Goal: Transaction & Acquisition: Book appointment/travel/reservation

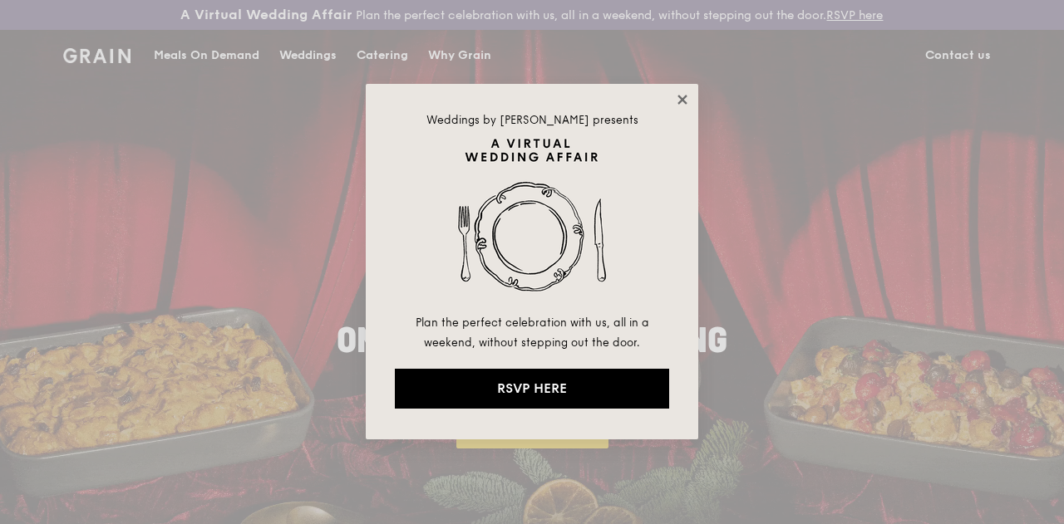
click at [685, 101] on icon at bounding box center [681, 99] width 9 height 9
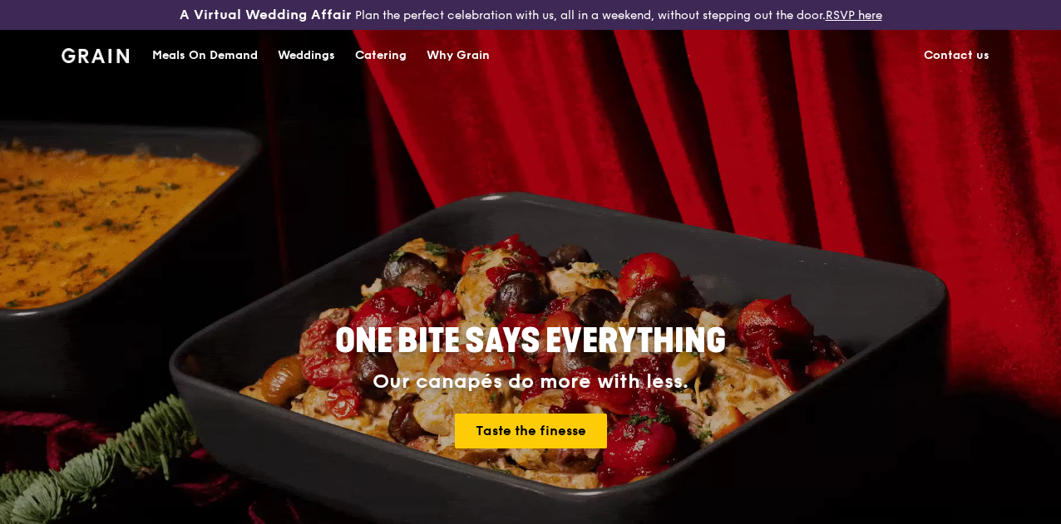
click at [471, 70] on div "Why Grain" at bounding box center [457, 56] width 63 height 50
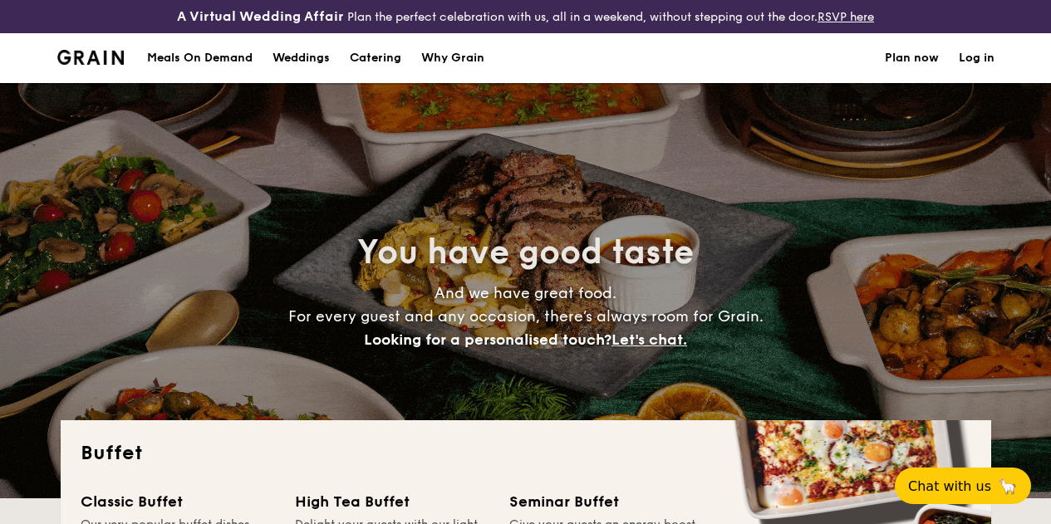
select select
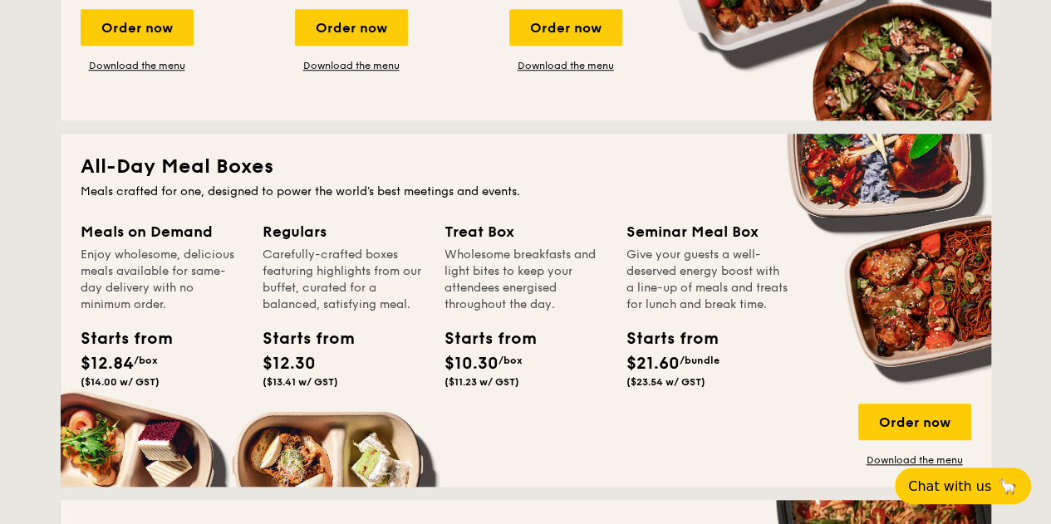
scroll to position [678, 0]
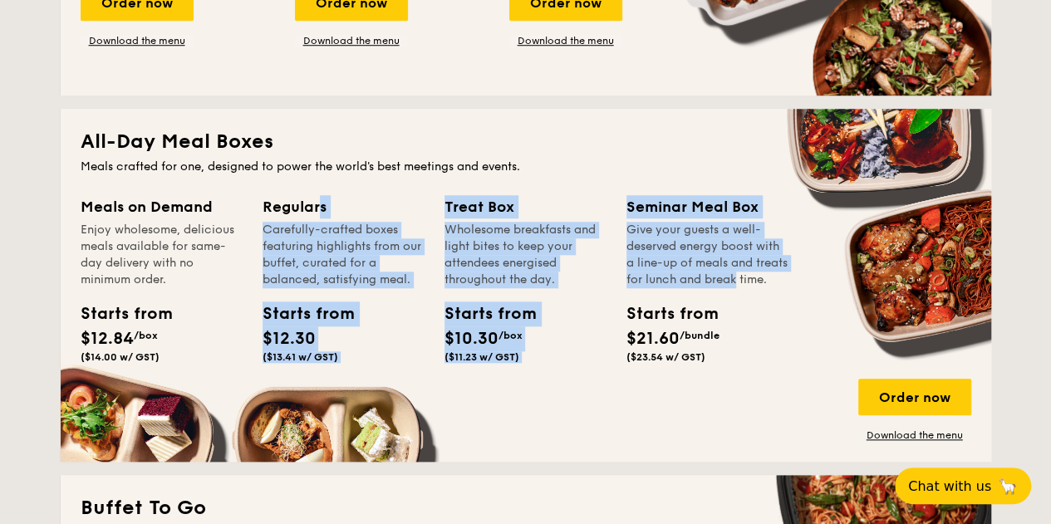
drag, startPoint x: 263, startPoint y: 220, endPoint x: 725, endPoint y: 303, distance: 469.4
click at [728, 293] on div "Meals on Demand Enjoy wholesome, delicious meals available for same-day deliver…" at bounding box center [526, 318] width 891 height 247
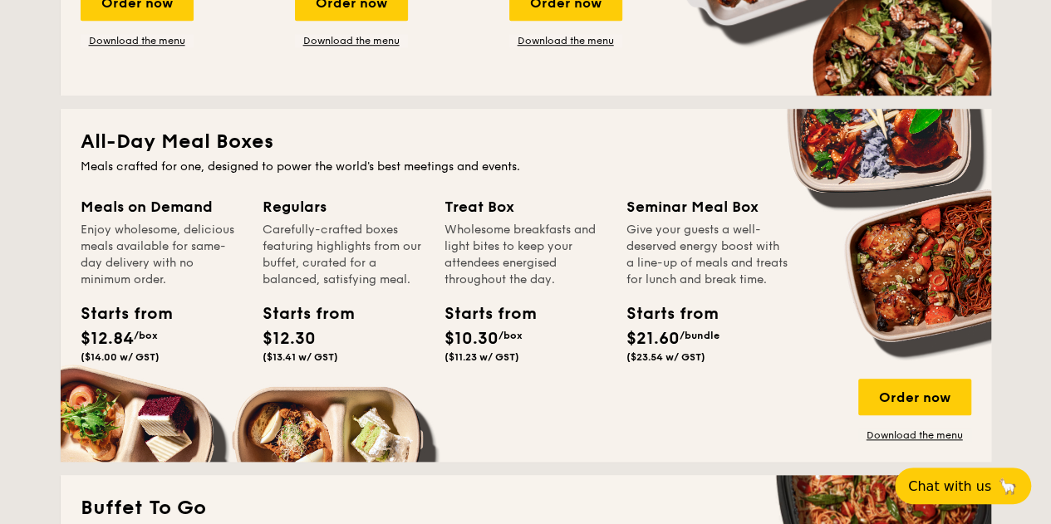
click at [725, 288] on div "Give your guests a well-deserved energy boost with a line-up of meals and treat…" at bounding box center [708, 255] width 162 height 66
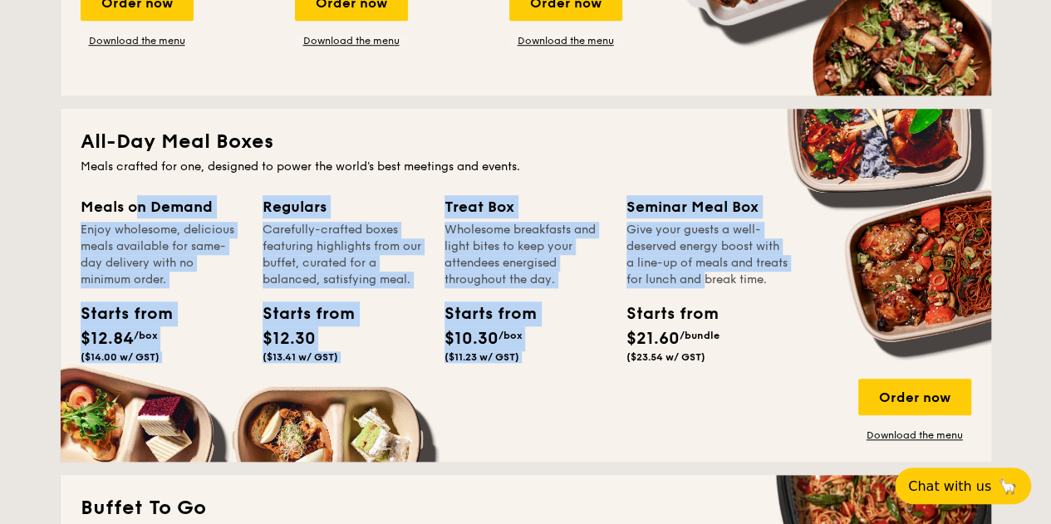
drag, startPoint x: 105, startPoint y: 220, endPoint x: 673, endPoint y: 287, distance: 572.4
click at [698, 298] on div "Meals on Demand Enjoy wholesome, delicious meals available for same-day deliver…" at bounding box center [526, 318] width 891 height 247
click at [647, 263] on div "Give your guests a well-deserved energy boost with a line-up of meals and treat…" at bounding box center [708, 255] width 162 height 66
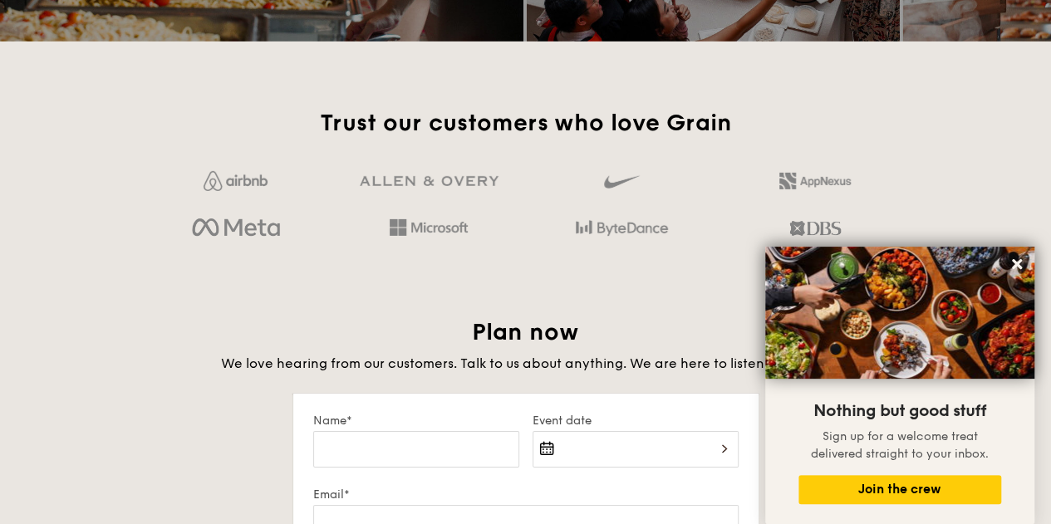
scroll to position [2660, 0]
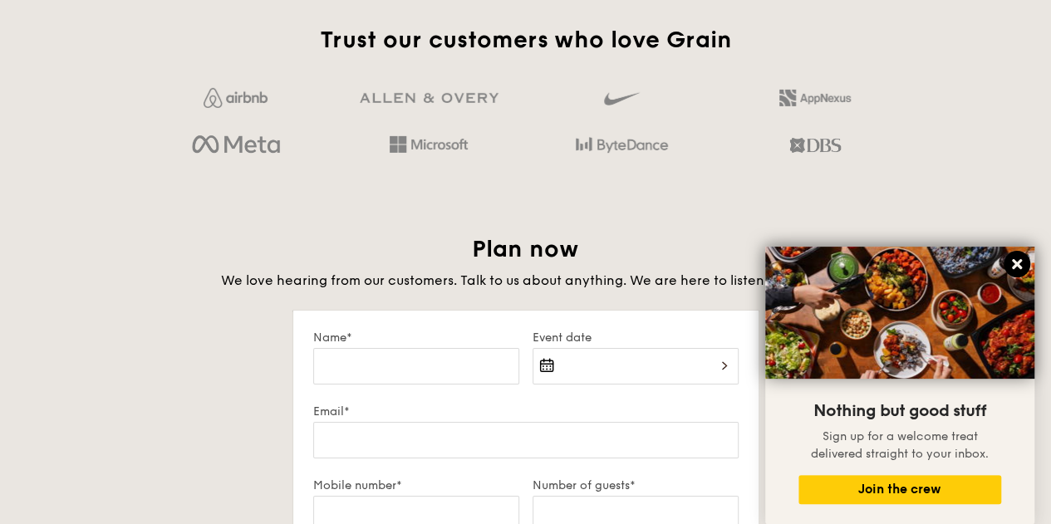
click at [1017, 263] on icon at bounding box center [1017, 264] width 15 height 15
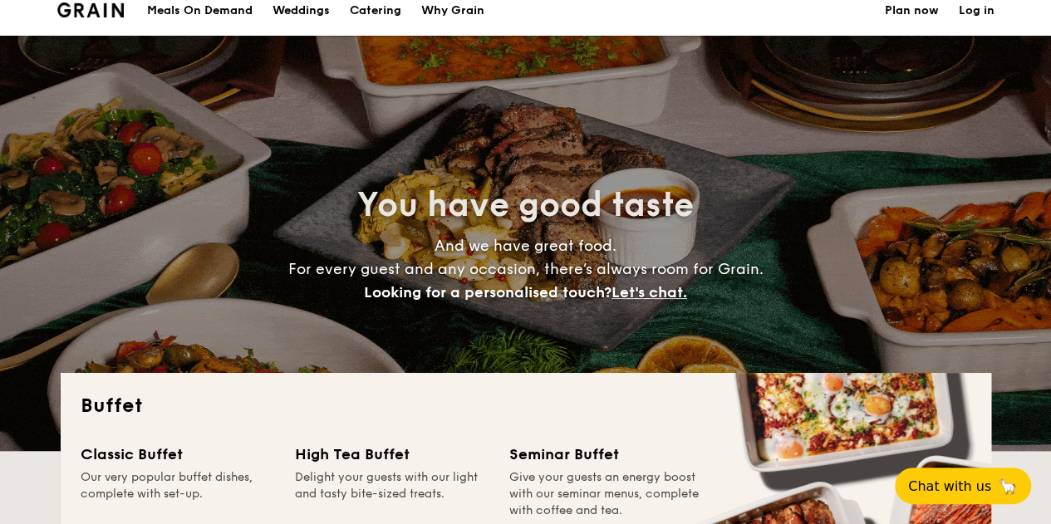
scroll to position [0, 0]
